Goal: Browse casually: Explore the website without a specific task or goal

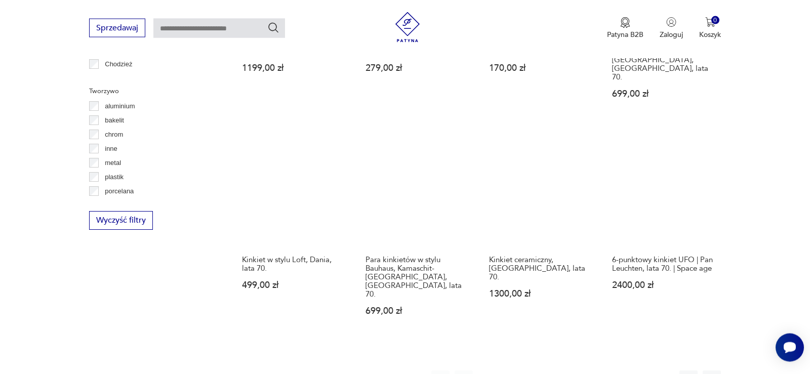
scroll to position [976, 0]
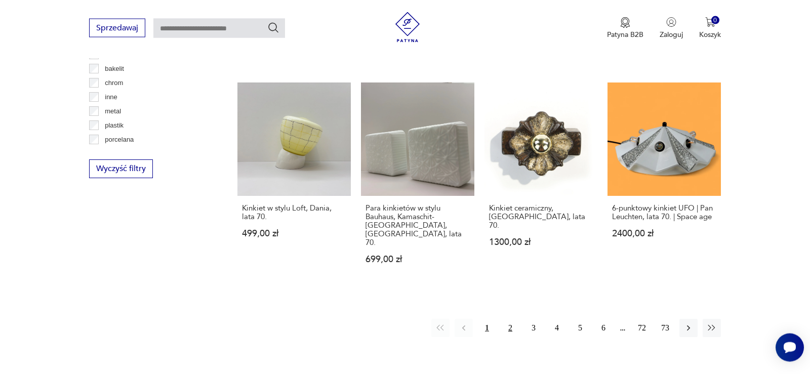
click at [514, 319] on button "2" at bounding box center [510, 328] width 18 height 18
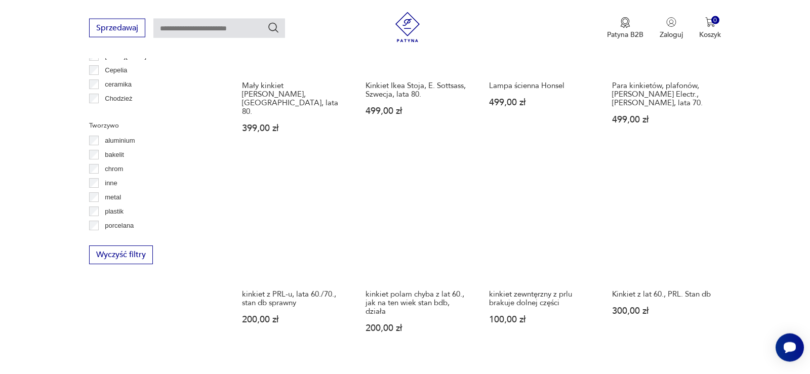
scroll to position [910, 0]
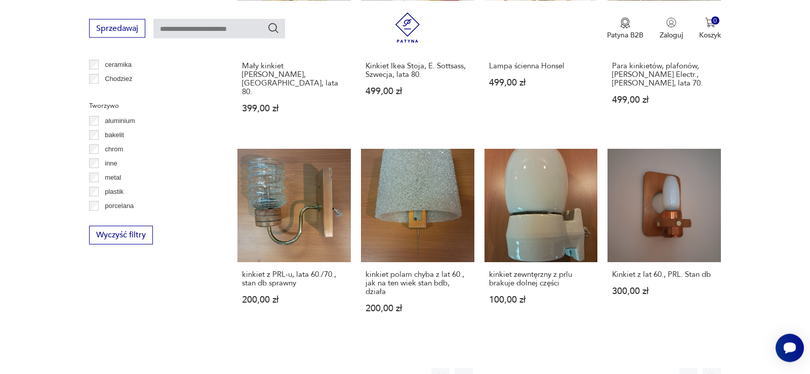
click at [532, 368] on button "3" at bounding box center [533, 377] width 18 height 18
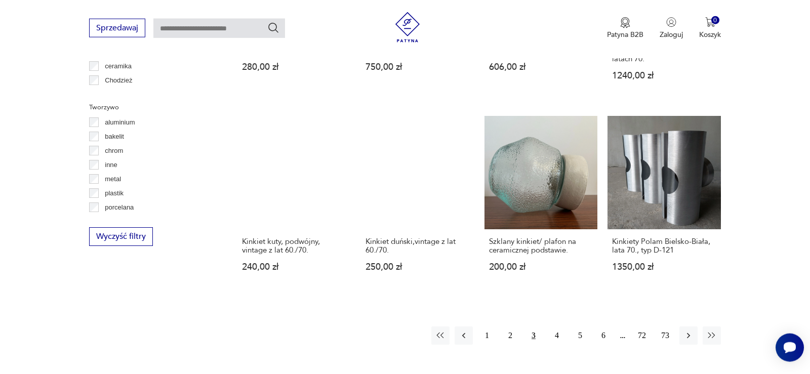
scroll to position [910, 0]
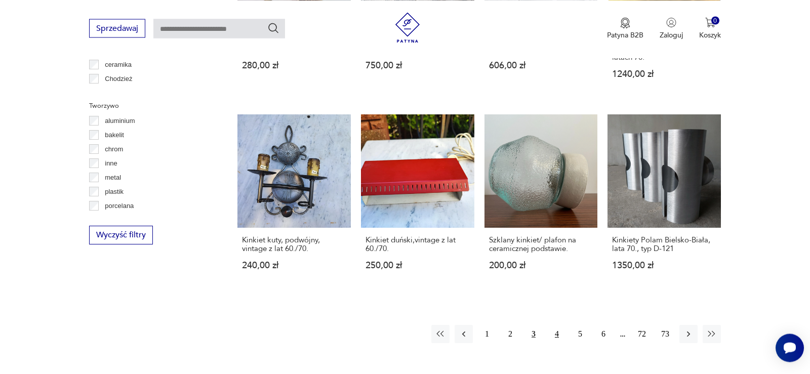
click at [553, 325] on button "4" at bounding box center [556, 334] width 18 height 18
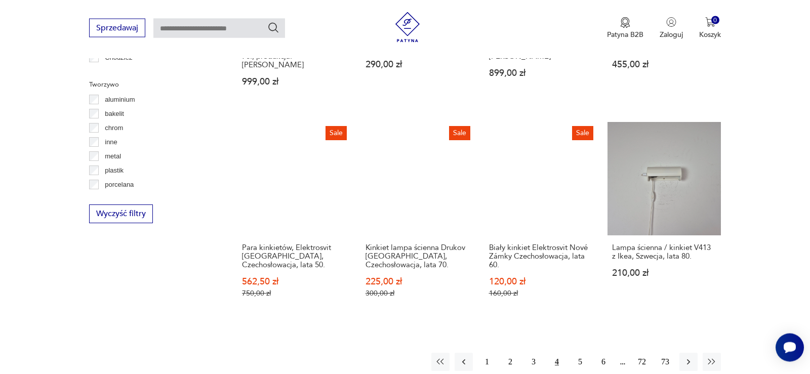
scroll to position [973, 0]
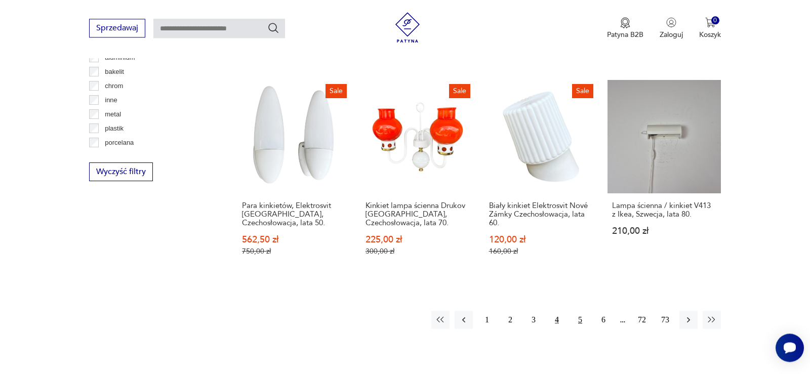
click at [576, 311] on button "5" at bounding box center [580, 320] width 18 height 18
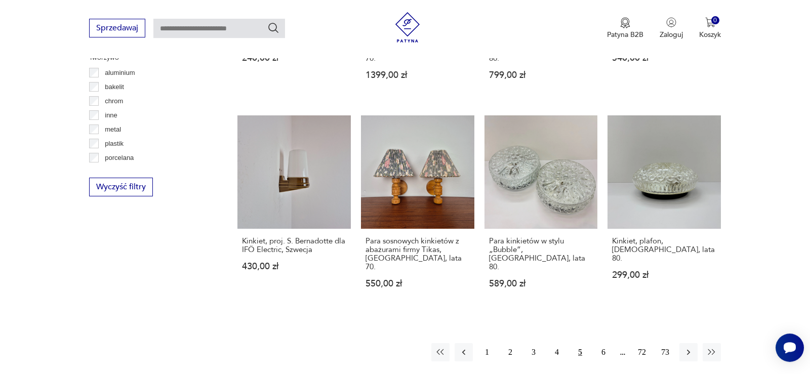
scroll to position [961, 0]
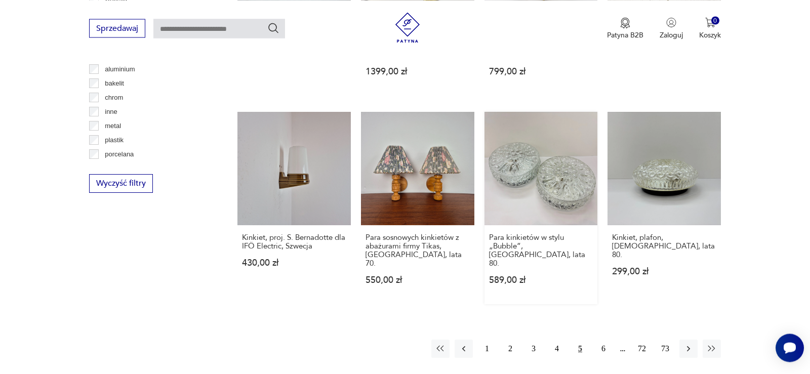
click at [559, 159] on link "Para kinkietów w stylu „Bubble”, [GEOGRAPHIC_DATA], lata 80. 589,00 zł" at bounding box center [540, 208] width 113 height 192
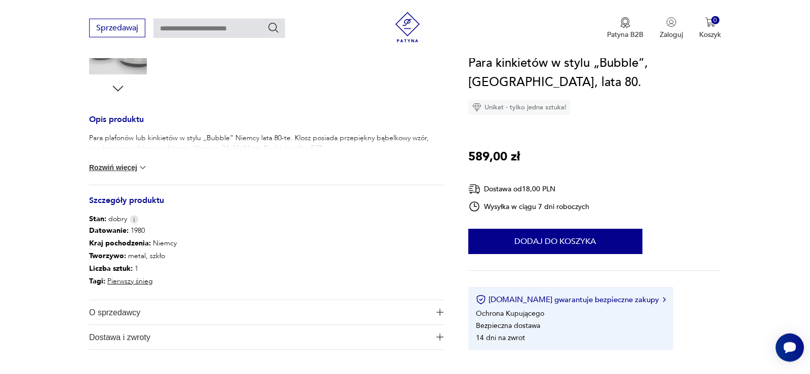
scroll to position [361, 0]
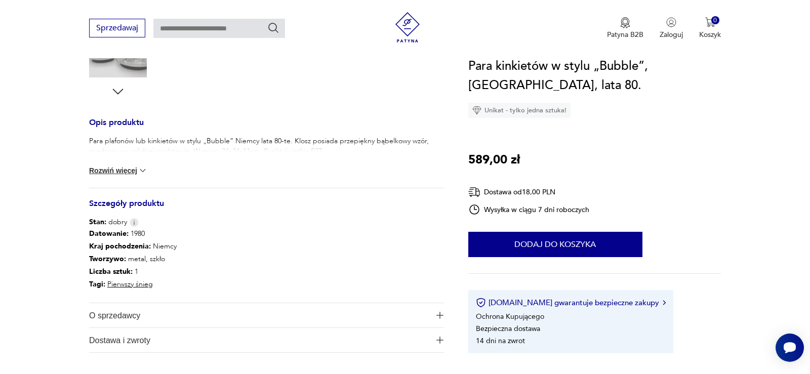
click at [136, 169] on button "Rozwiń więcej" at bounding box center [118, 170] width 59 height 10
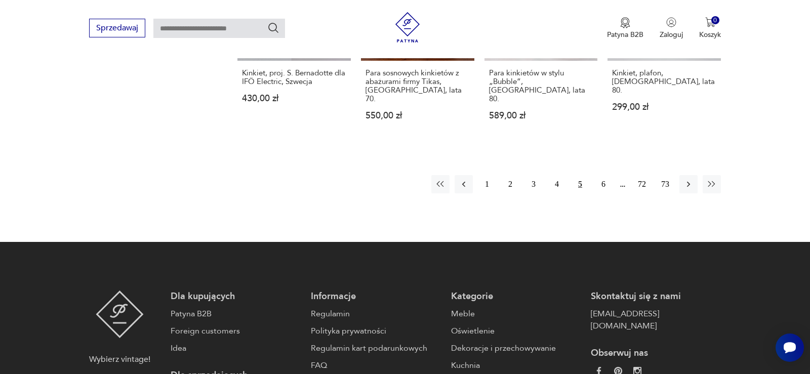
scroll to position [1040, 0]
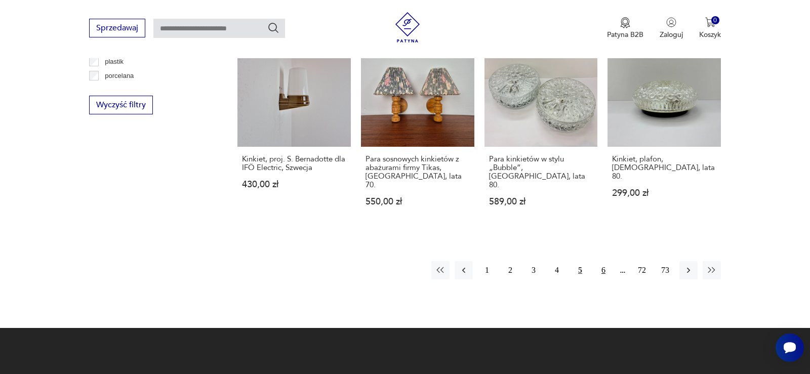
click at [600, 261] on button "6" at bounding box center [603, 270] width 18 height 18
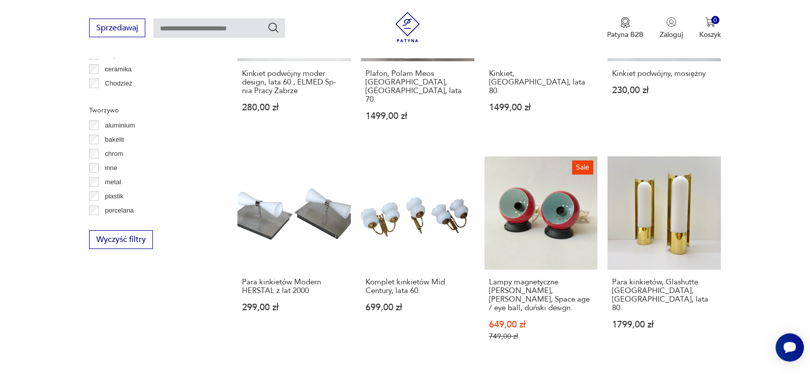
scroll to position [910, 0]
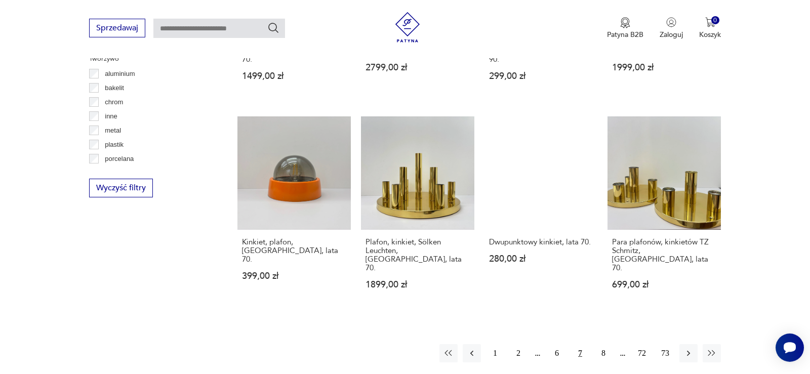
scroll to position [961, 0]
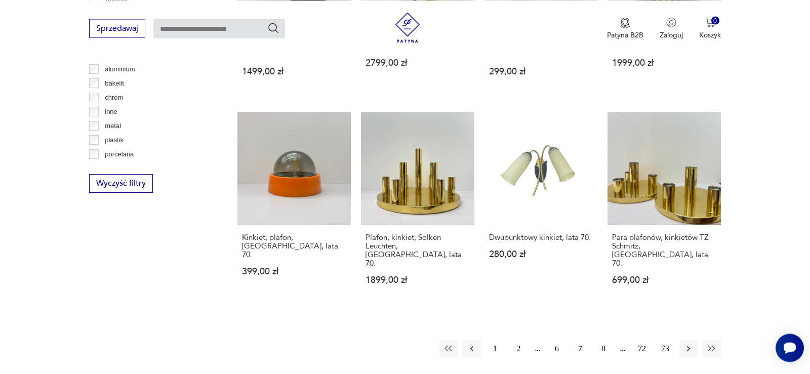
click at [603, 340] on button "8" at bounding box center [603, 349] width 18 height 18
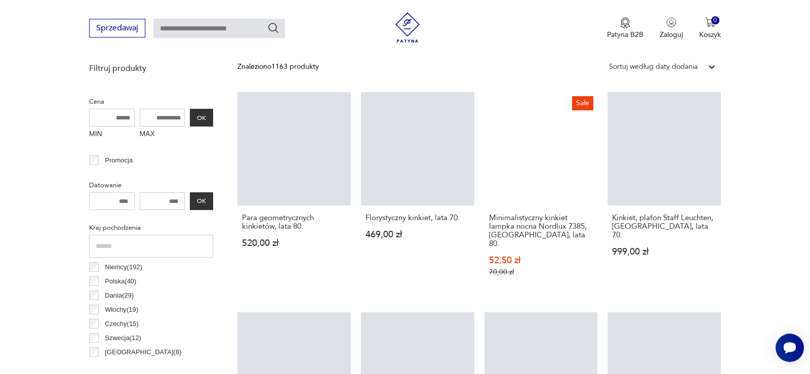
scroll to position [342, 0]
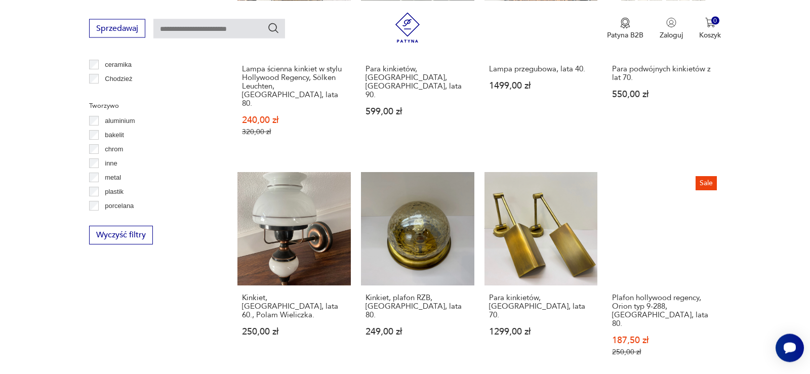
scroll to position [961, 0]
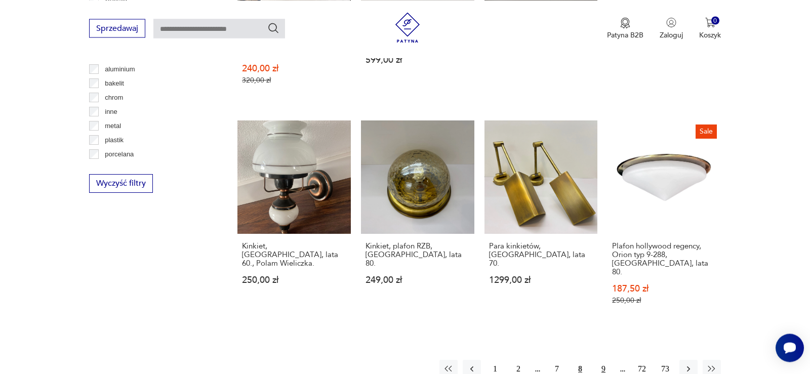
click at [606, 360] on button "9" at bounding box center [603, 369] width 18 height 18
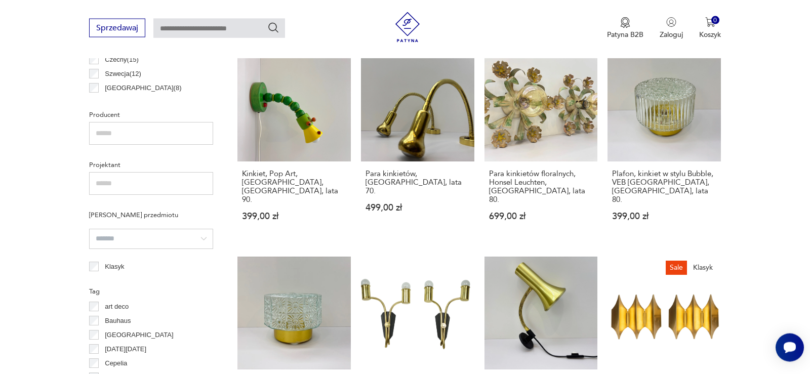
scroll to position [600, 0]
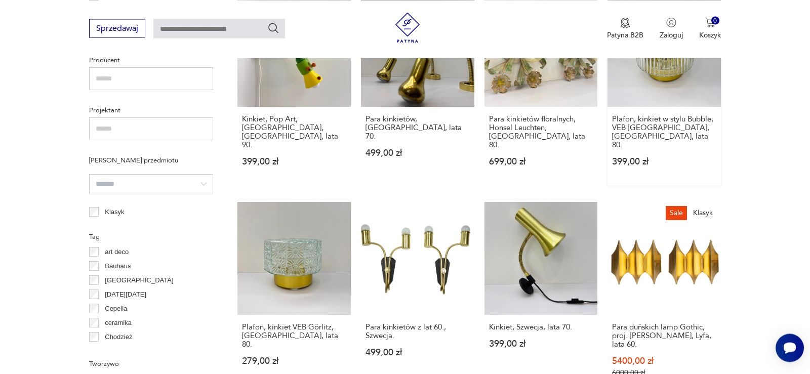
click at [662, 74] on link "Plafon, kinkiet w stylu Bubble, VEB Görlitz, [GEOGRAPHIC_DATA], lata 80. 399,00…" at bounding box center [663, 89] width 113 height 192
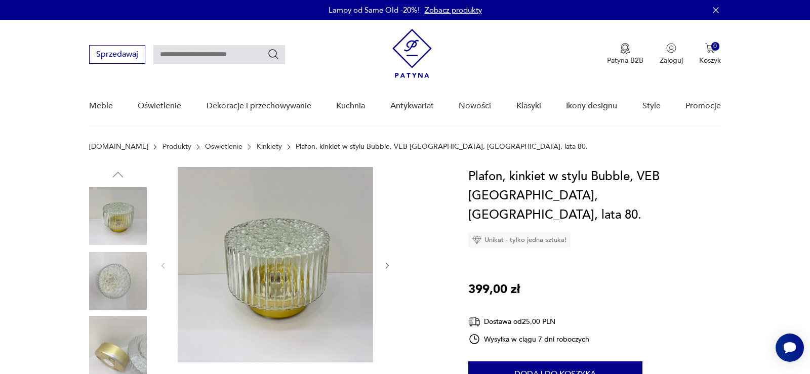
click at [123, 274] on img at bounding box center [118, 281] width 58 height 58
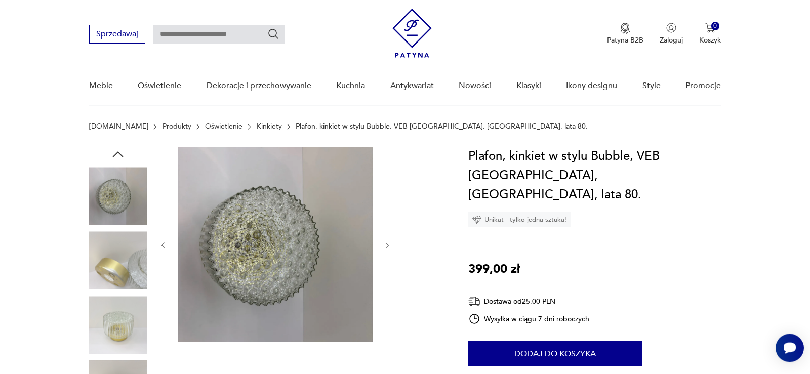
scroll to position [52, 0]
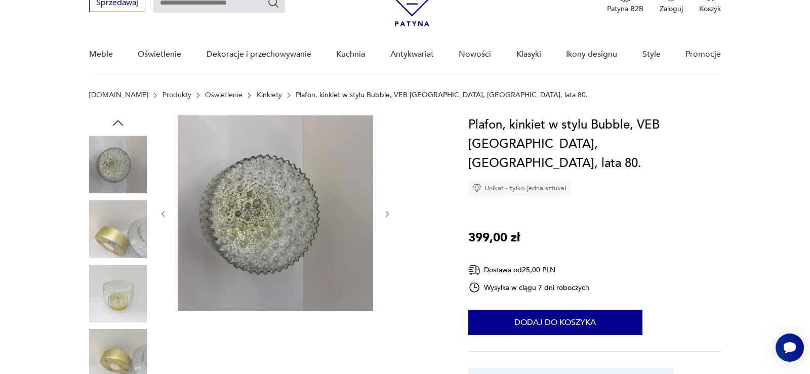
click at [137, 302] on img at bounding box center [118, 294] width 58 height 58
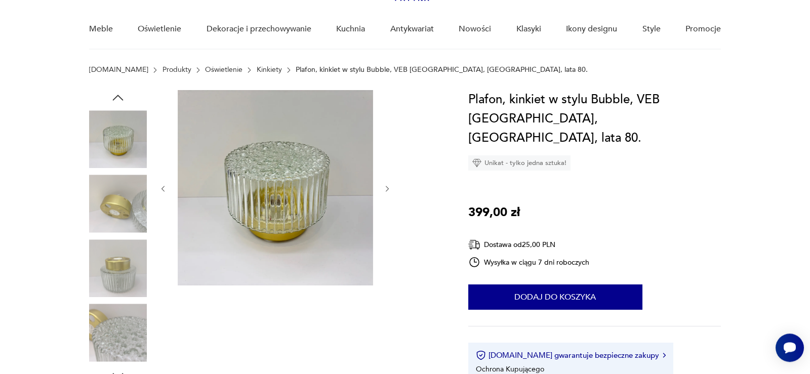
scroll to position [103, 0]
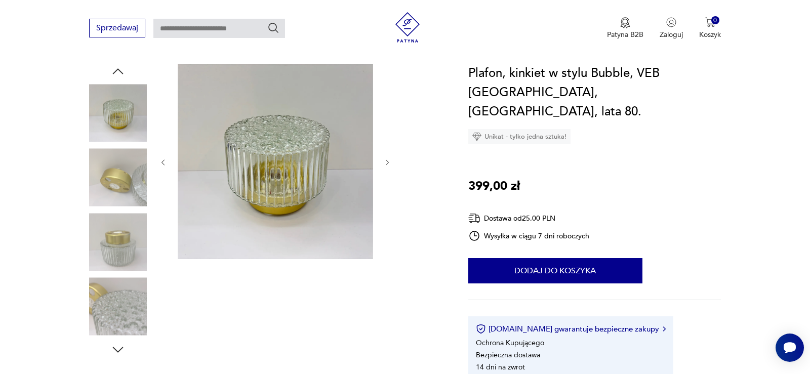
click at [126, 229] on img at bounding box center [118, 242] width 58 height 58
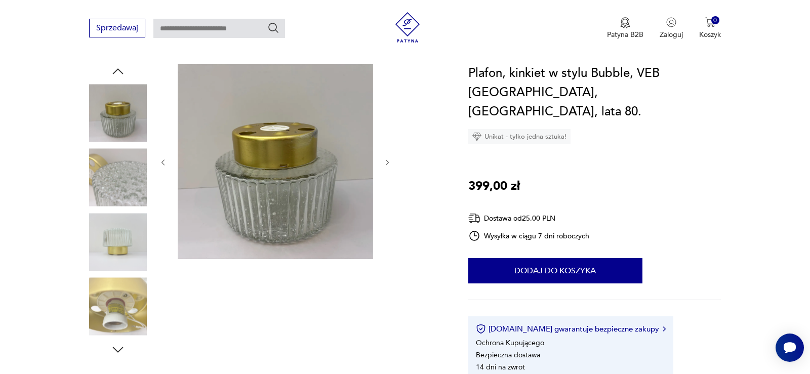
click at [126, 222] on img at bounding box center [118, 242] width 58 height 58
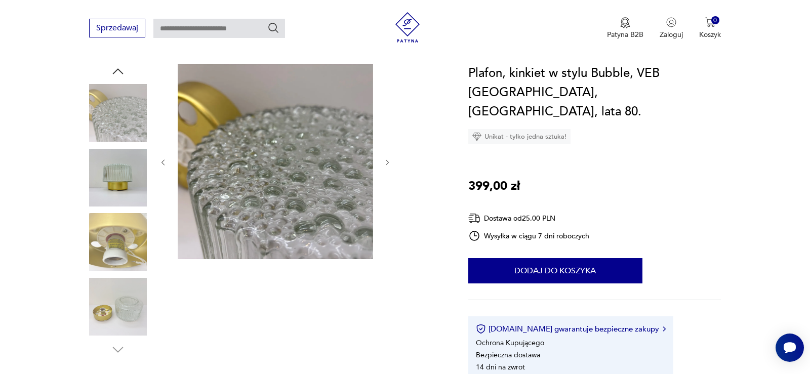
click at [122, 220] on img at bounding box center [118, 242] width 58 height 58
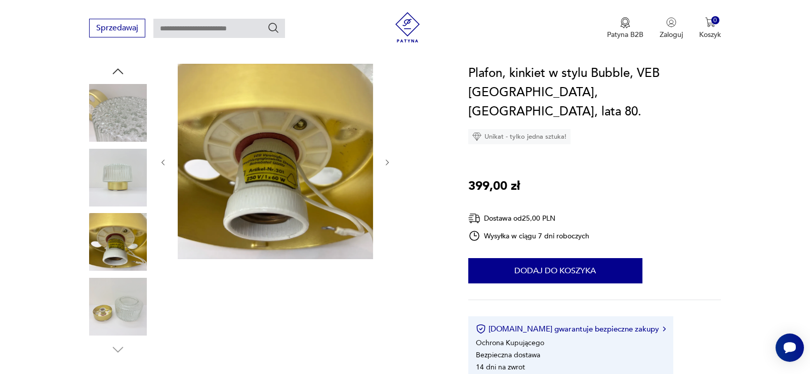
click at [108, 255] on img at bounding box center [118, 242] width 58 height 58
click at [109, 313] on img at bounding box center [118, 307] width 58 height 58
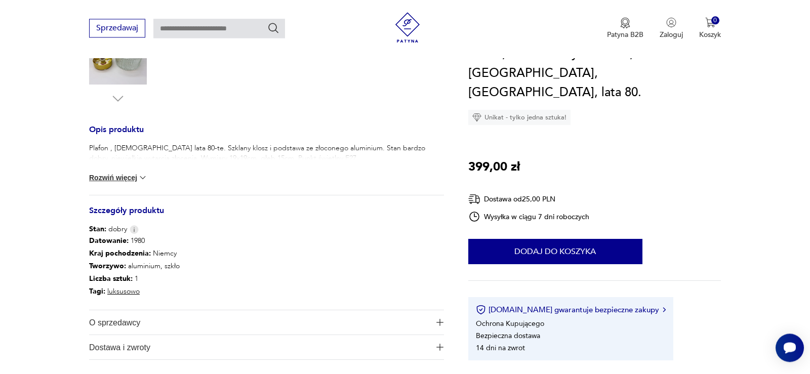
scroll to position [361, 0]
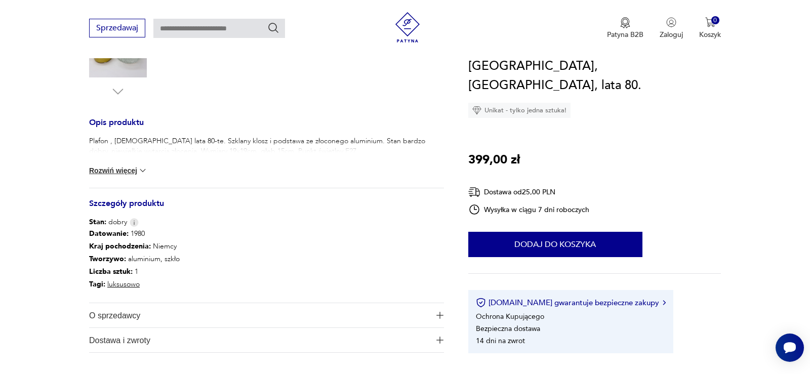
click at [131, 172] on button "Rozwiń więcej" at bounding box center [118, 170] width 59 height 10
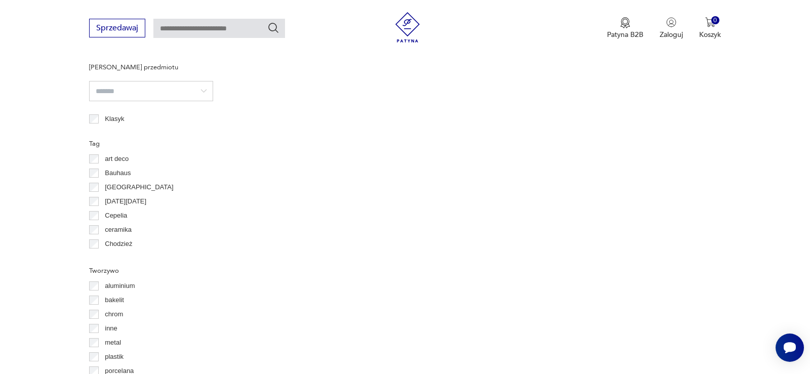
scroll to position [745, 0]
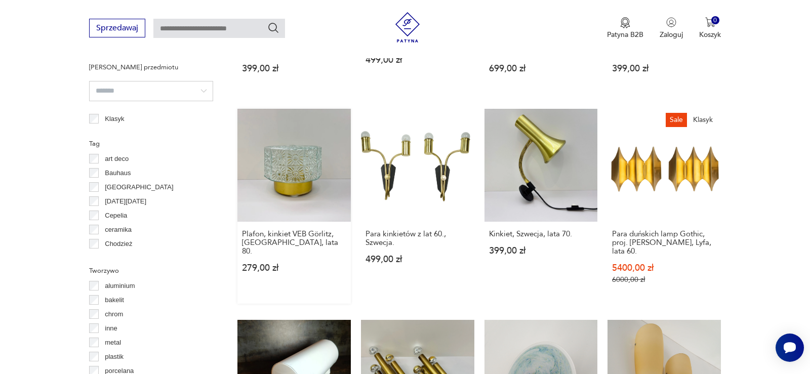
click at [268, 160] on link "Plafon, kinkiet VEB Görlitz, [GEOGRAPHIC_DATA], lata 80. 279,00 zł" at bounding box center [293, 206] width 113 height 195
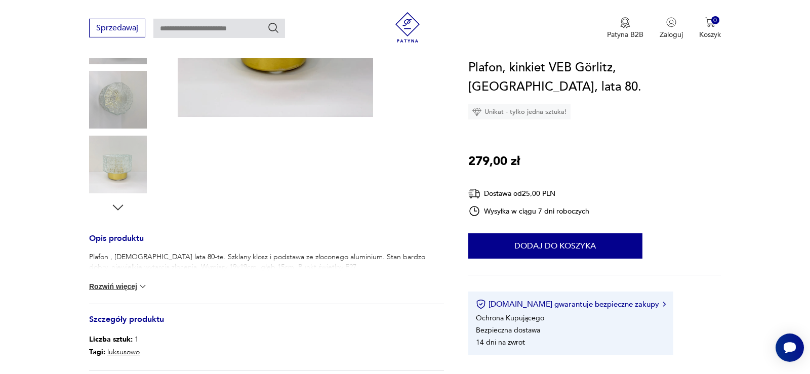
scroll to position [310, 0]
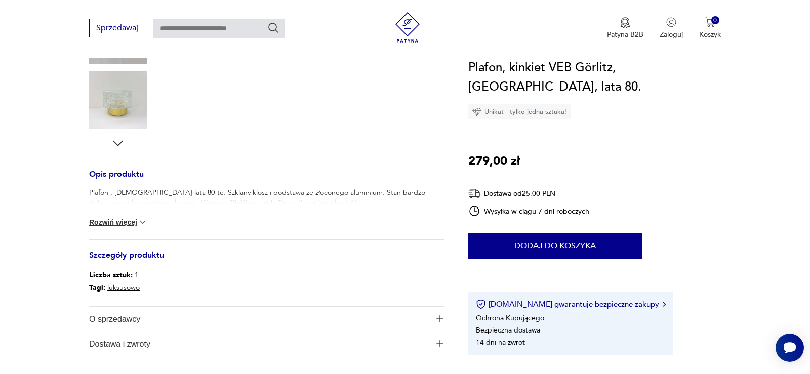
click at [123, 221] on button "Rozwiń więcej" at bounding box center [118, 222] width 59 height 10
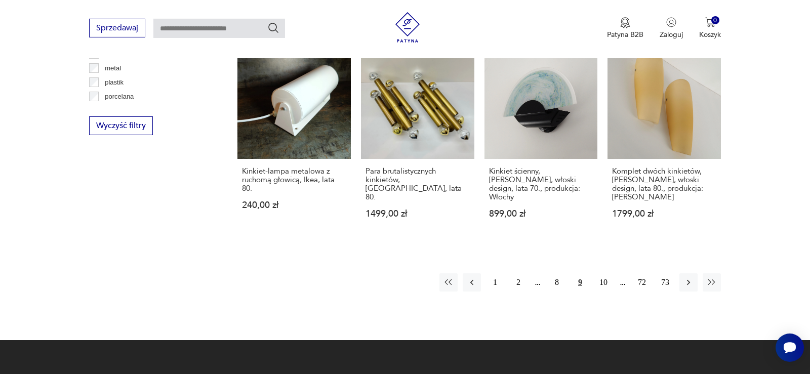
scroll to position [1039, 0]
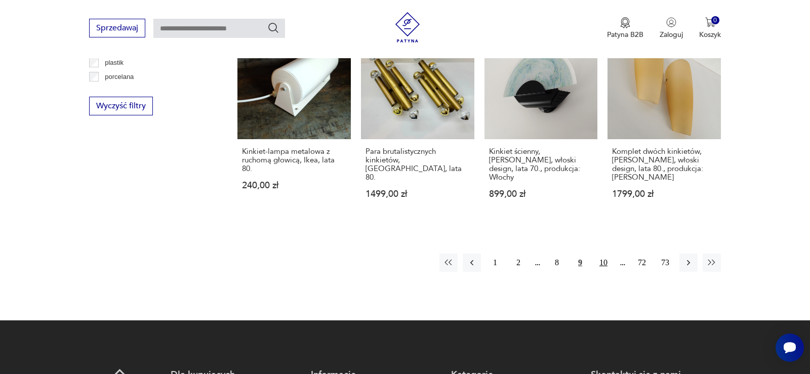
click at [598, 253] on button "10" at bounding box center [603, 262] width 18 height 18
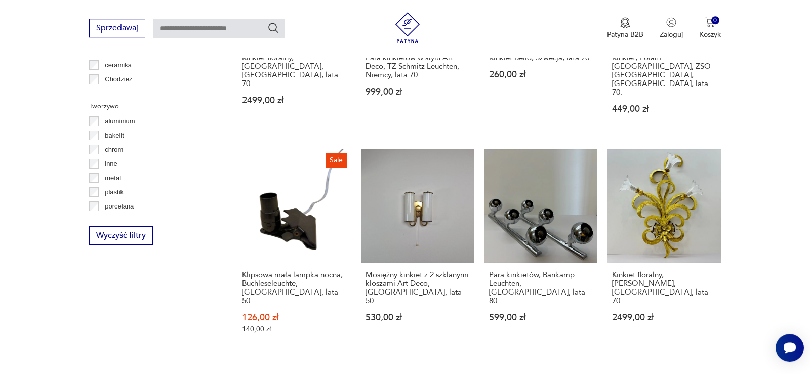
scroll to position [961, 0]
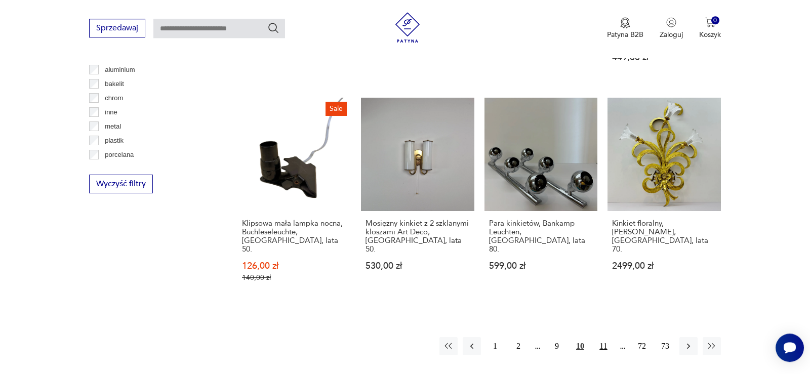
click at [606, 337] on button "11" at bounding box center [603, 346] width 18 height 18
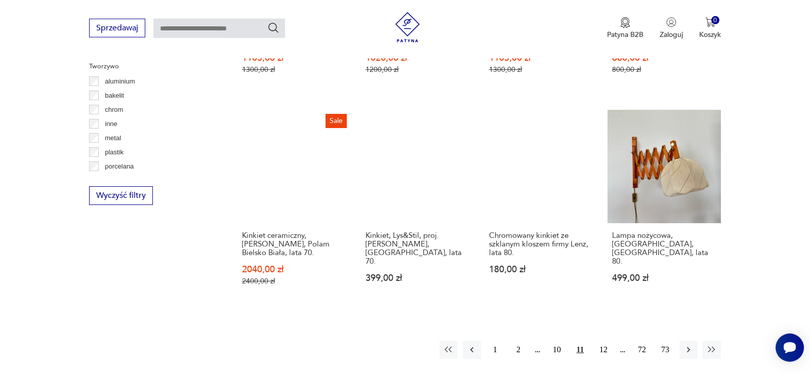
scroll to position [961, 0]
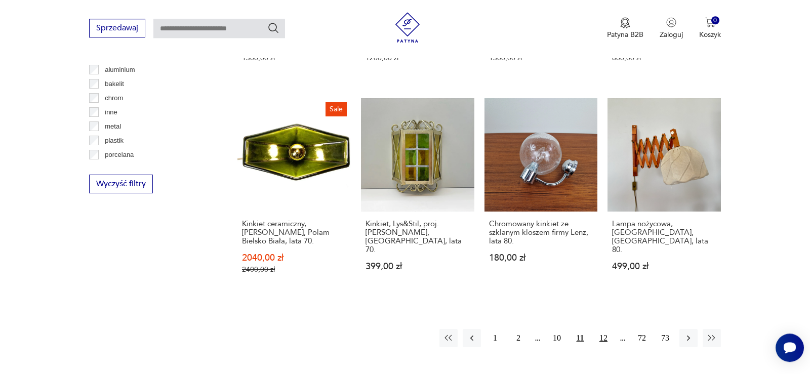
click at [602, 329] on button "12" at bounding box center [603, 338] width 18 height 18
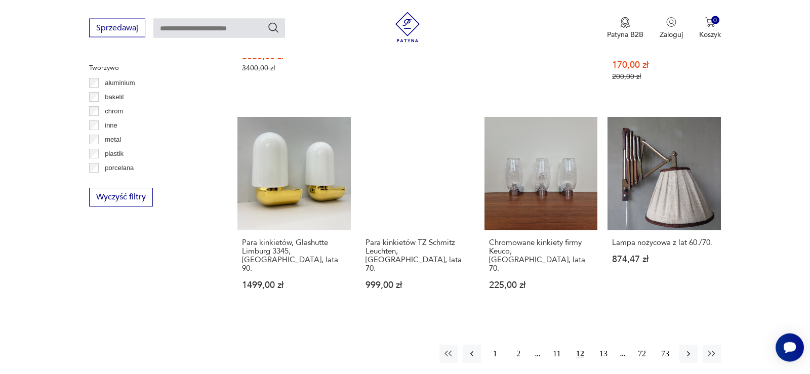
scroll to position [961, 0]
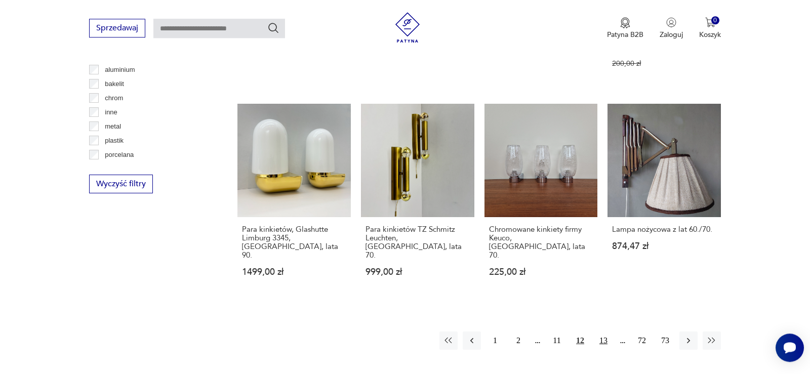
click at [605, 331] on button "13" at bounding box center [603, 340] width 18 height 18
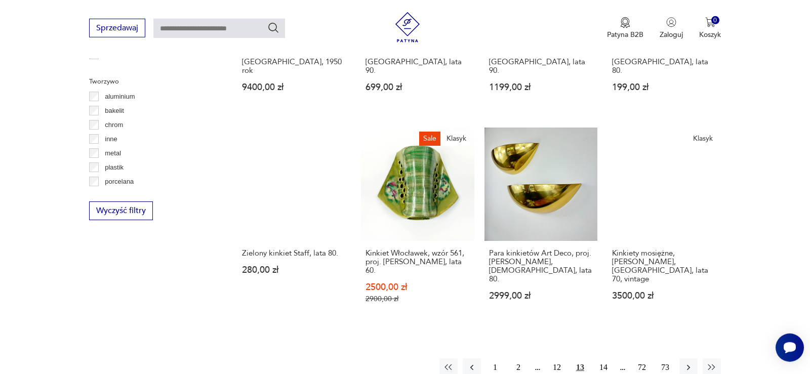
scroll to position [961, 0]
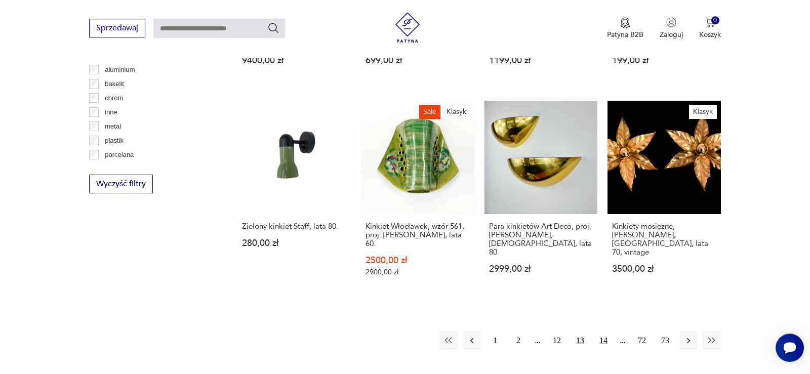
click at [604, 331] on button "14" at bounding box center [603, 340] width 18 height 18
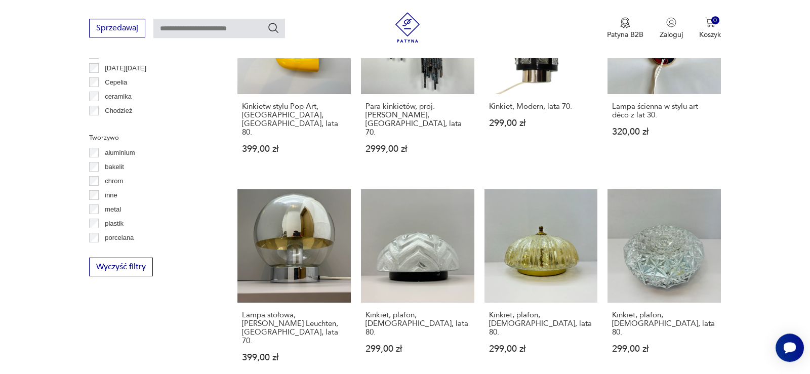
scroll to position [909, 0]
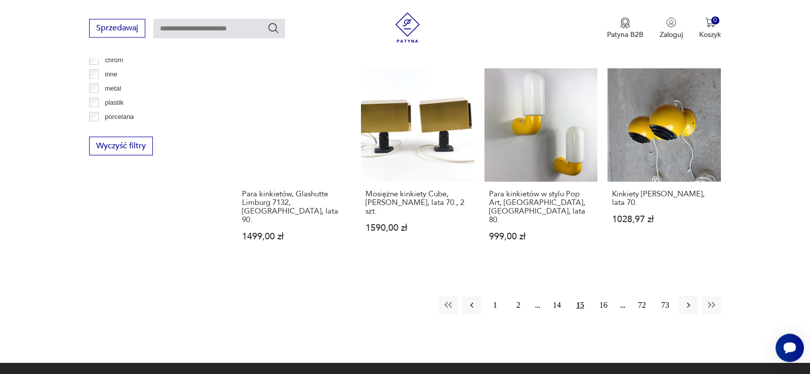
scroll to position [1012, 0]
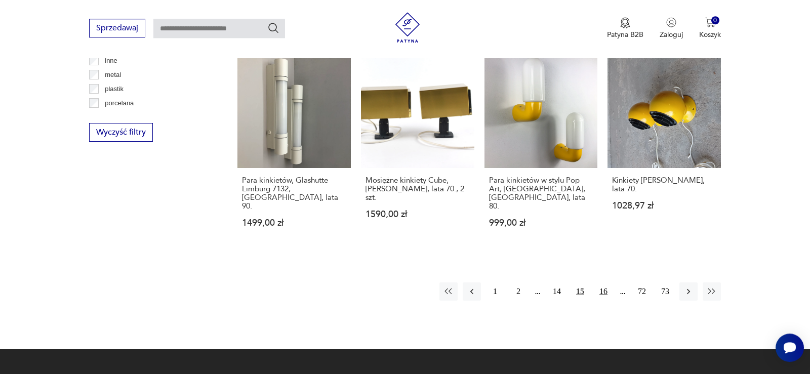
click at [604, 282] on button "16" at bounding box center [603, 291] width 18 height 18
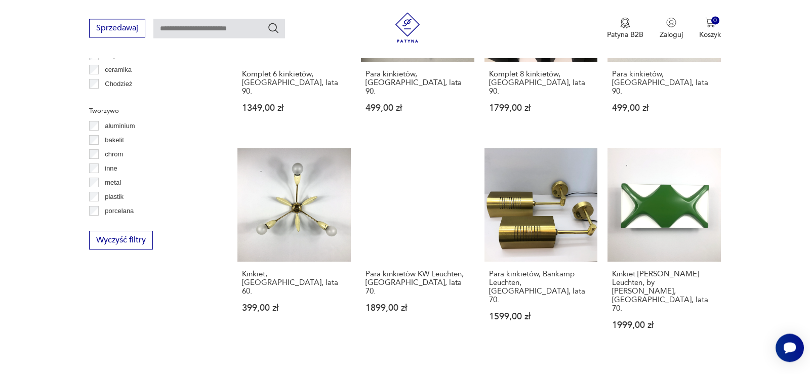
scroll to position [909, 0]
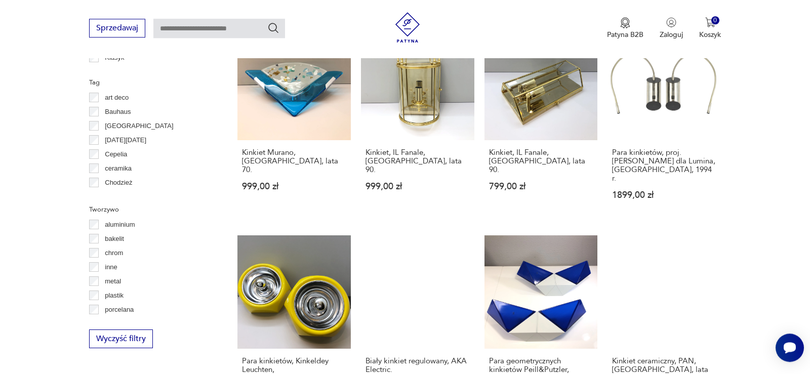
scroll to position [961, 0]
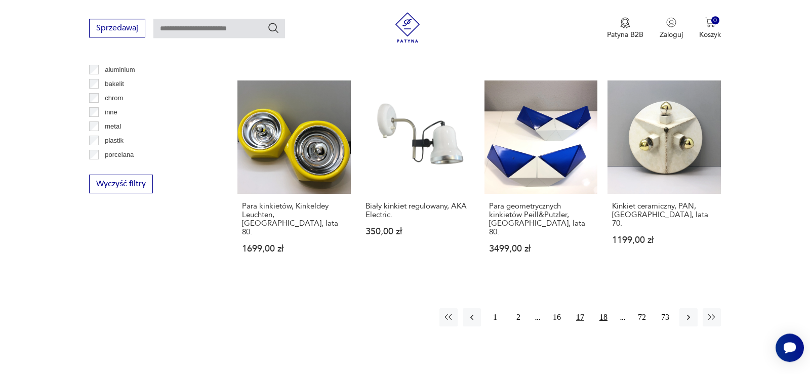
click at [606, 308] on button "18" at bounding box center [603, 317] width 18 height 18
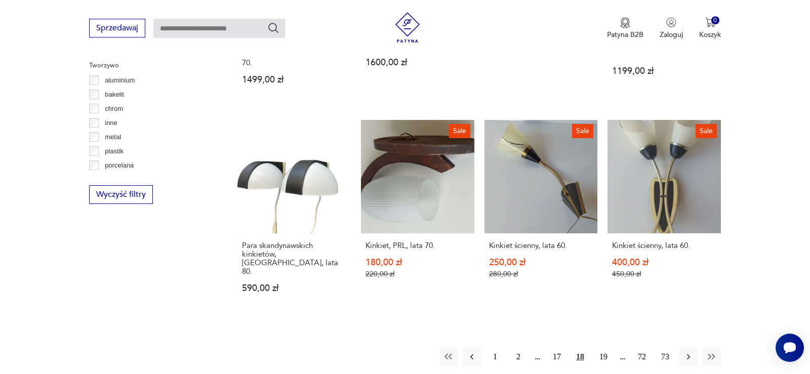
scroll to position [961, 0]
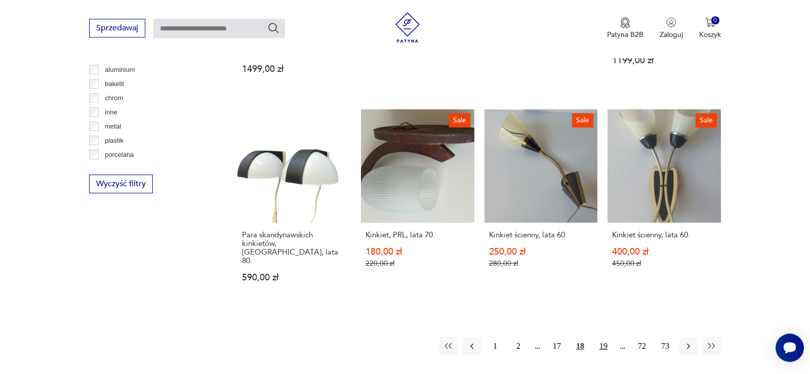
click at [609, 337] on button "19" at bounding box center [603, 346] width 18 height 18
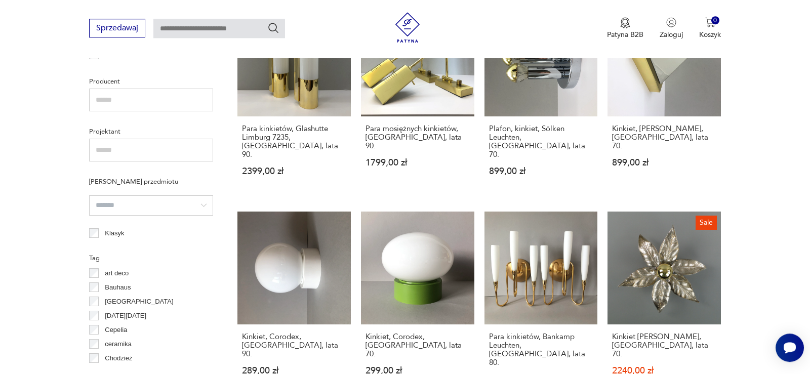
scroll to position [651, 0]
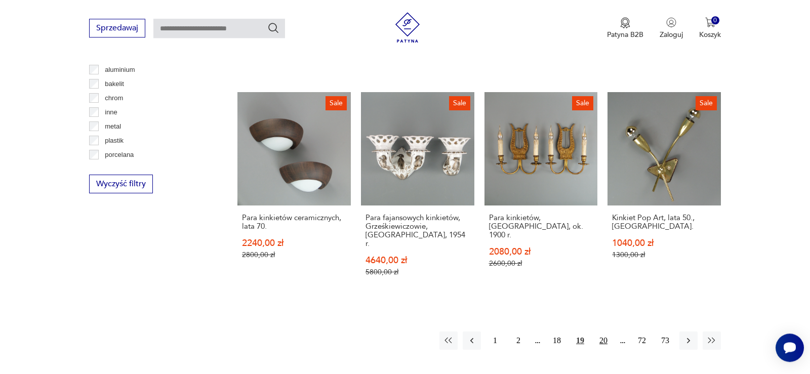
click at [604, 331] on button "20" at bounding box center [603, 340] width 18 height 18
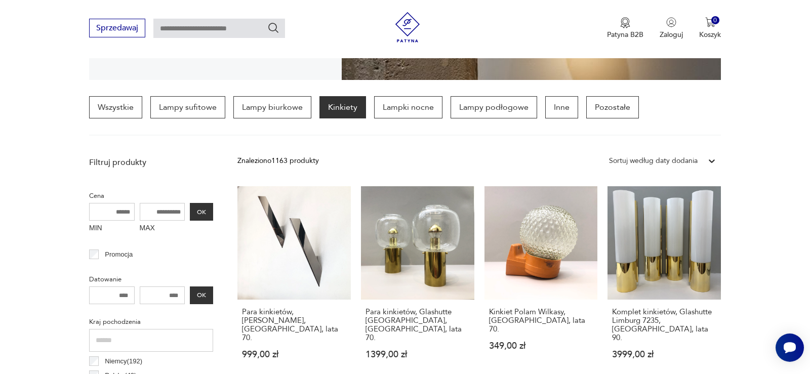
scroll to position [238, 0]
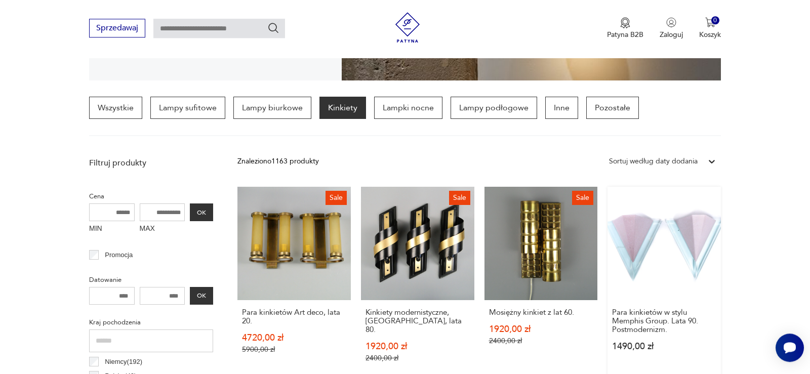
click at [703, 254] on link "Para kinkietów w stylu Memphis Group. Lata 90. Postmodernizm. 1490,00 zł" at bounding box center [663, 284] width 113 height 195
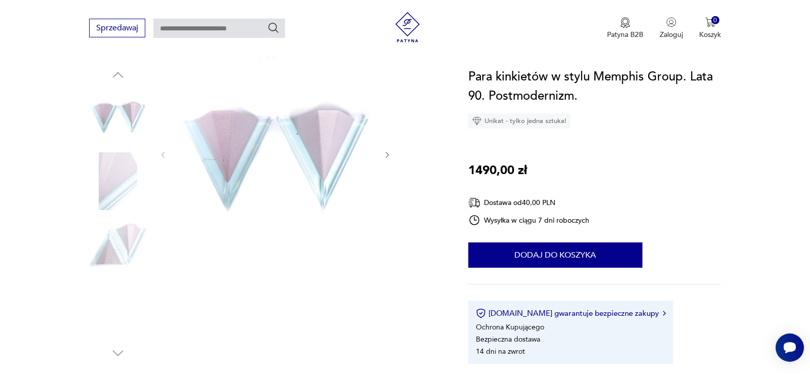
scroll to position [103, 0]
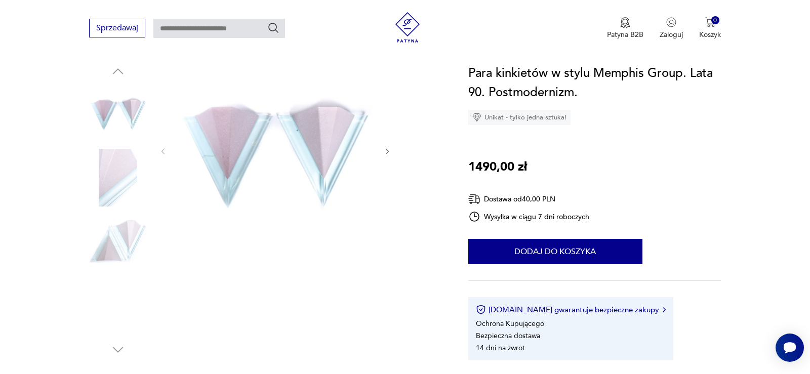
click at [116, 185] on img at bounding box center [118, 178] width 58 height 58
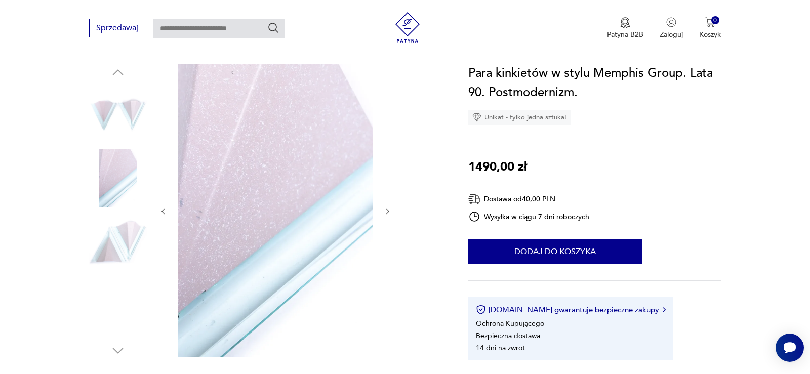
click at [118, 247] on img at bounding box center [118, 243] width 58 height 58
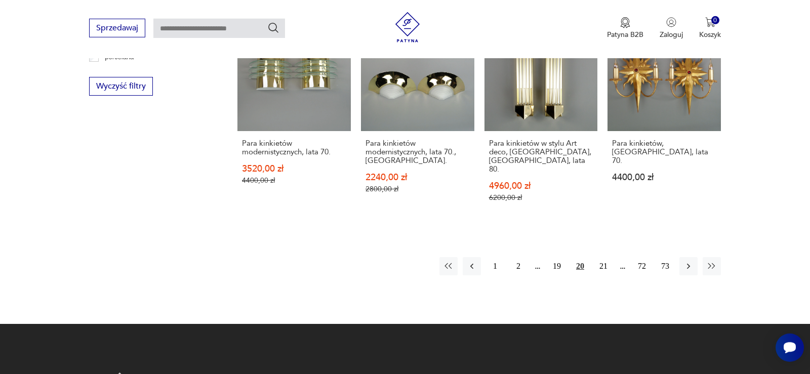
scroll to position [1064, 0]
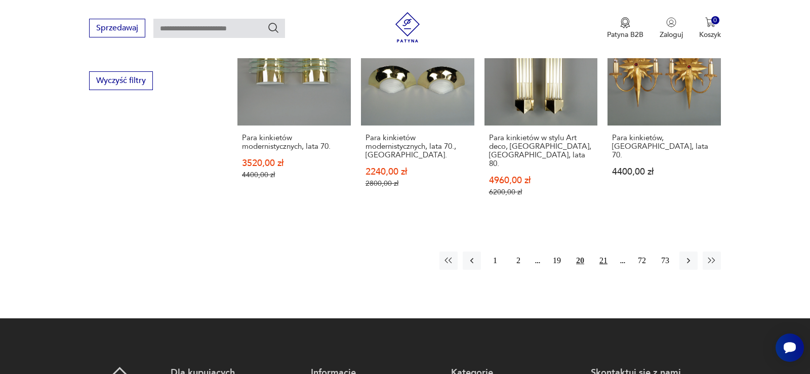
click at [604, 251] on button "21" at bounding box center [603, 260] width 18 height 18
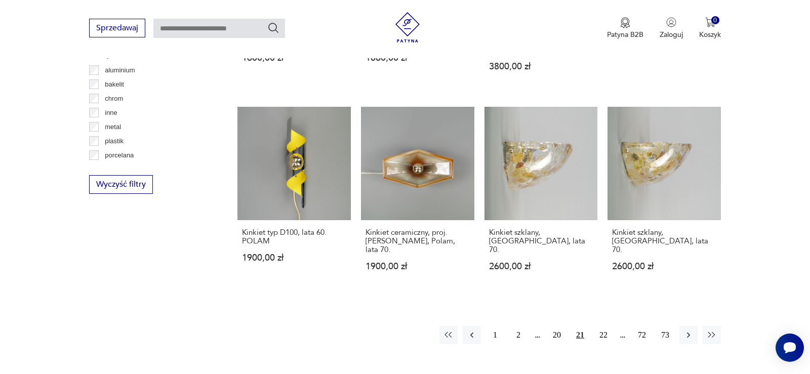
scroll to position [961, 0]
click at [599, 325] on button "22" at bounding box center [603, 334] width 18 height 18
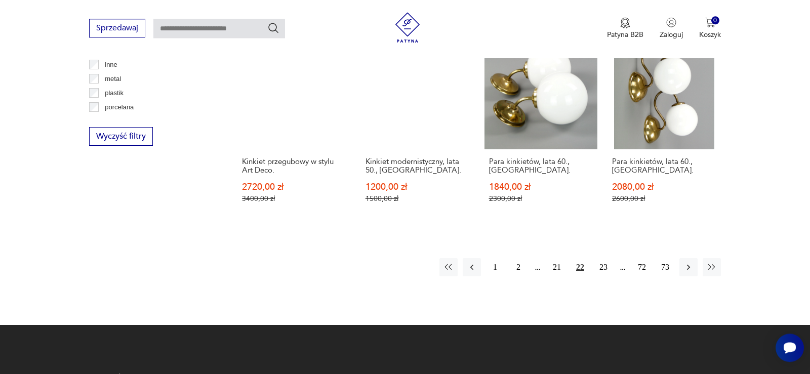
scroll to position [1012, 0]
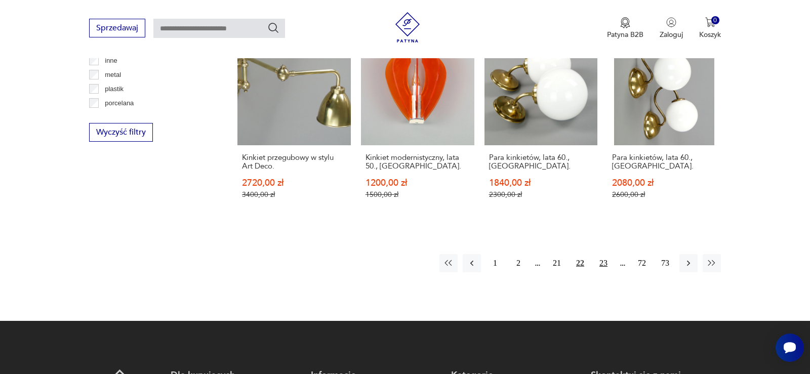
click at [602, 254] on button "23" at bounding box center [603, 263] width 18 height 18
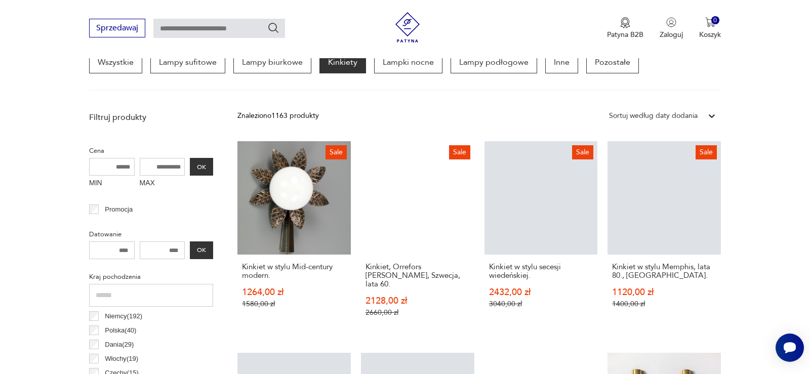
scroll to position [290, 0]
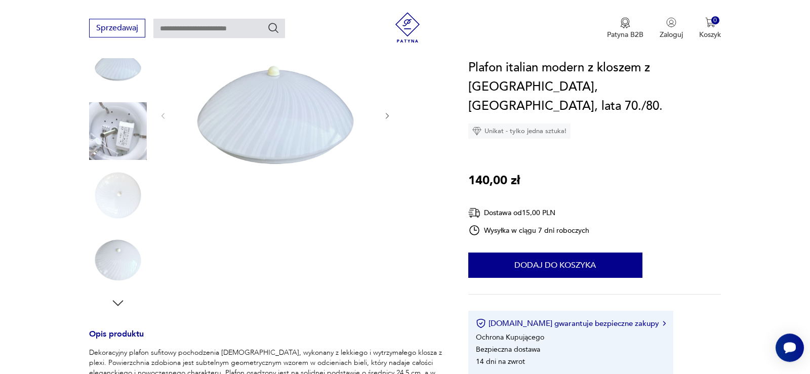
scroll to position [206, 0]
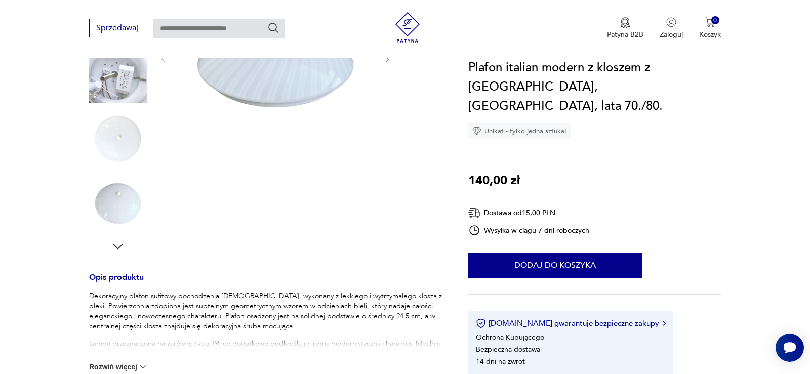
click at [115, 244] on icon "button" at bounding box center [117, 246] width 15 height 15
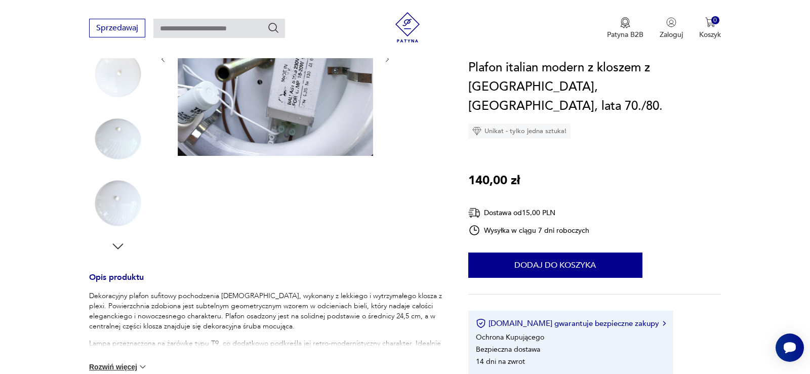
click at [133, 215] on img at bounding box center [118, 204] width 58 height 58
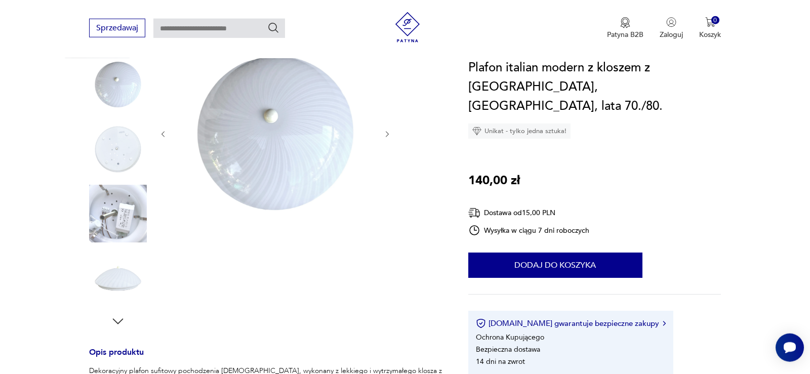
scroll to position [103, 0]
